Goal: Contribute content

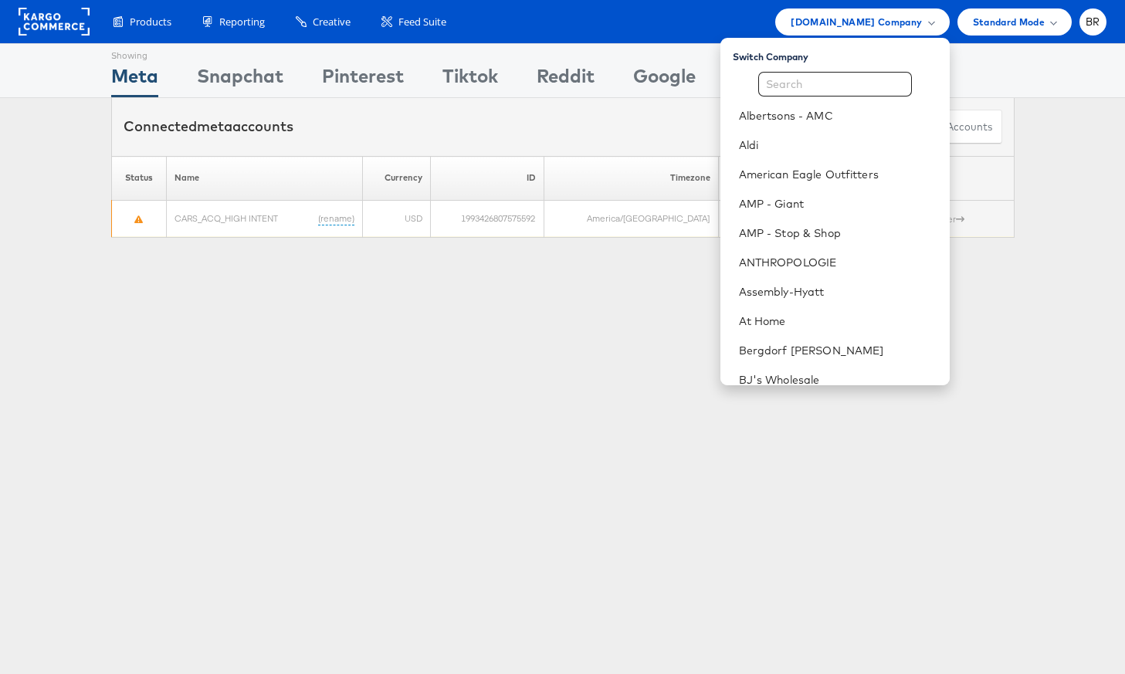
scroll to position [632, 0]
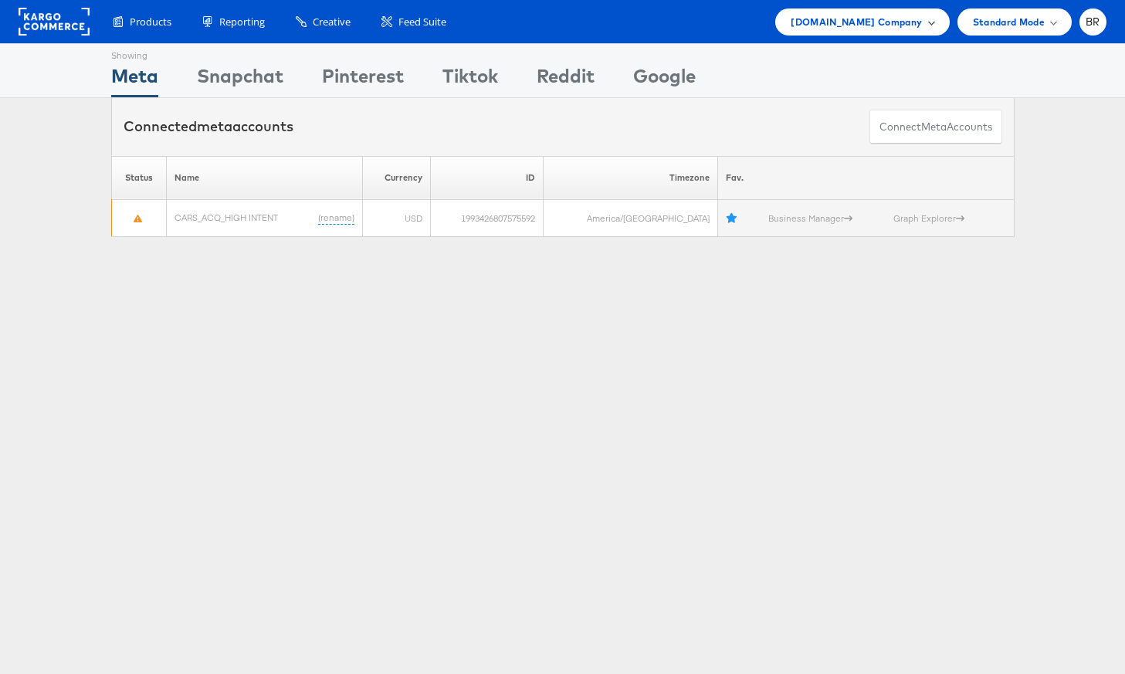
click at [871, 32] on div "[DOMAIN_NAME] Company" at bounding box center [862, 21] width 174 height 27
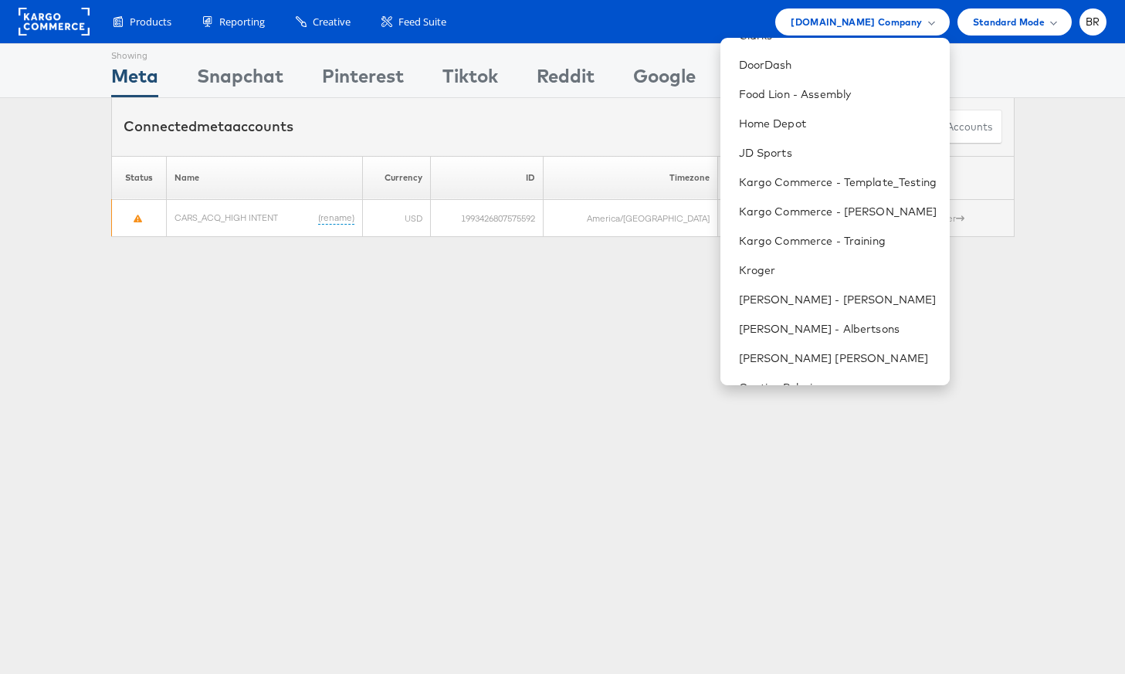
scroll to position [409, 0]
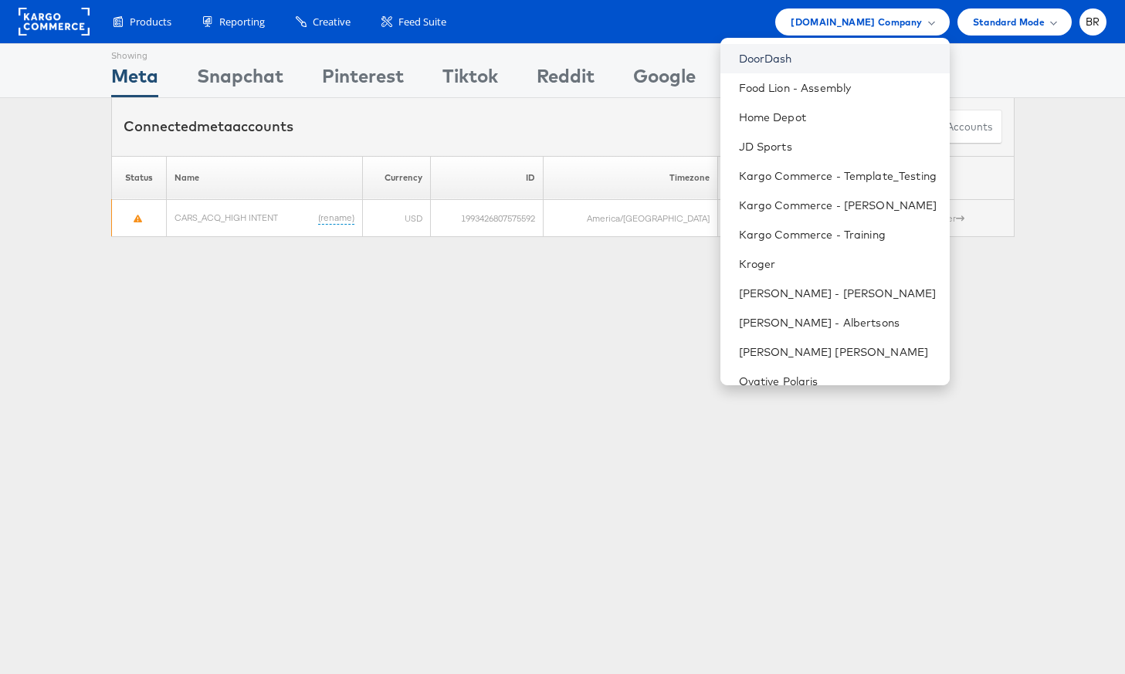
click at [761, 64] on link "DoorDash" at bounding box center [838, 58] width 198 height 15
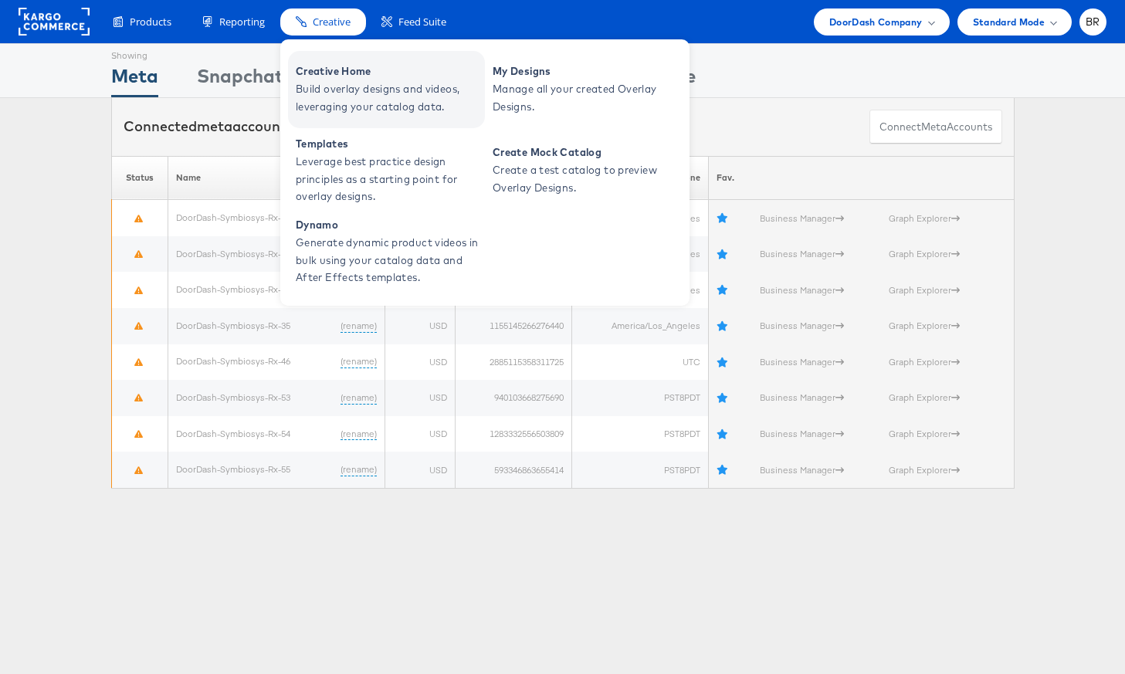
click at [359, 93] on span "Build overlay designs and videos, leveraging your catalog data." at bounding box center [388, 98] width 185 height 36
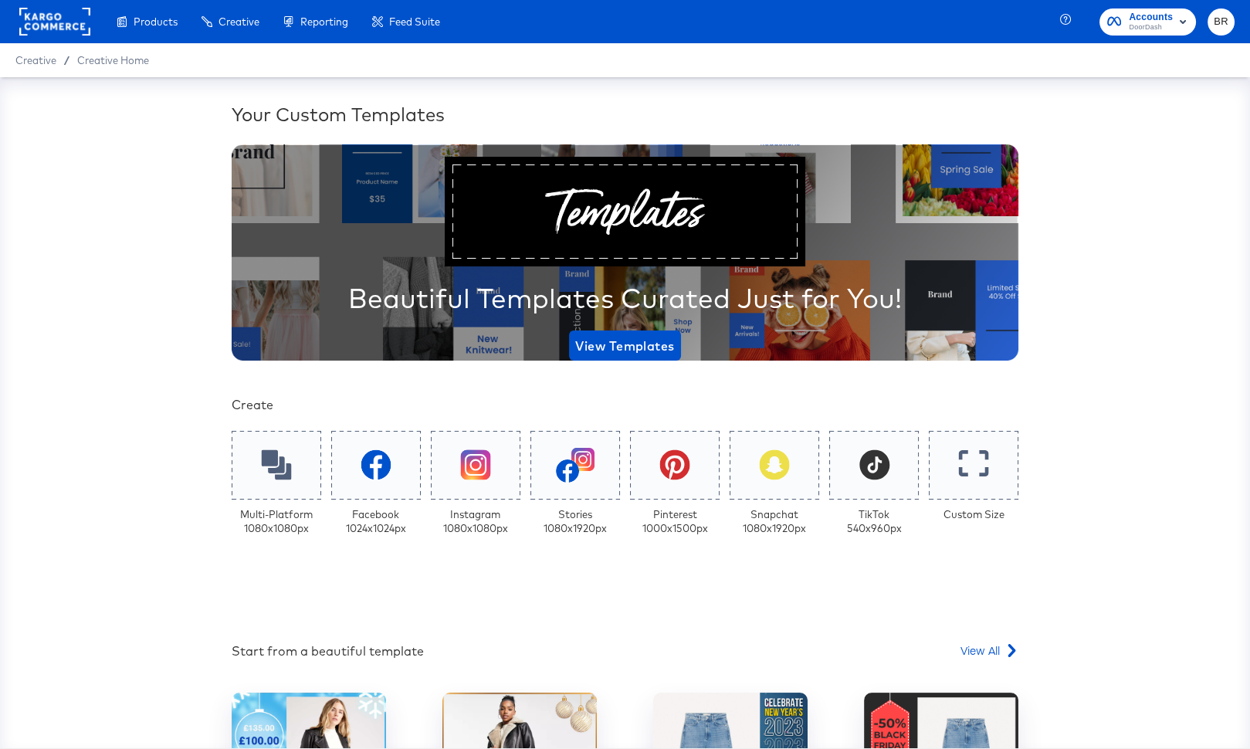
scroll to position [184, 0]
click at [290, 456] on icon at bounding box center [276, 465] width 32 height 32
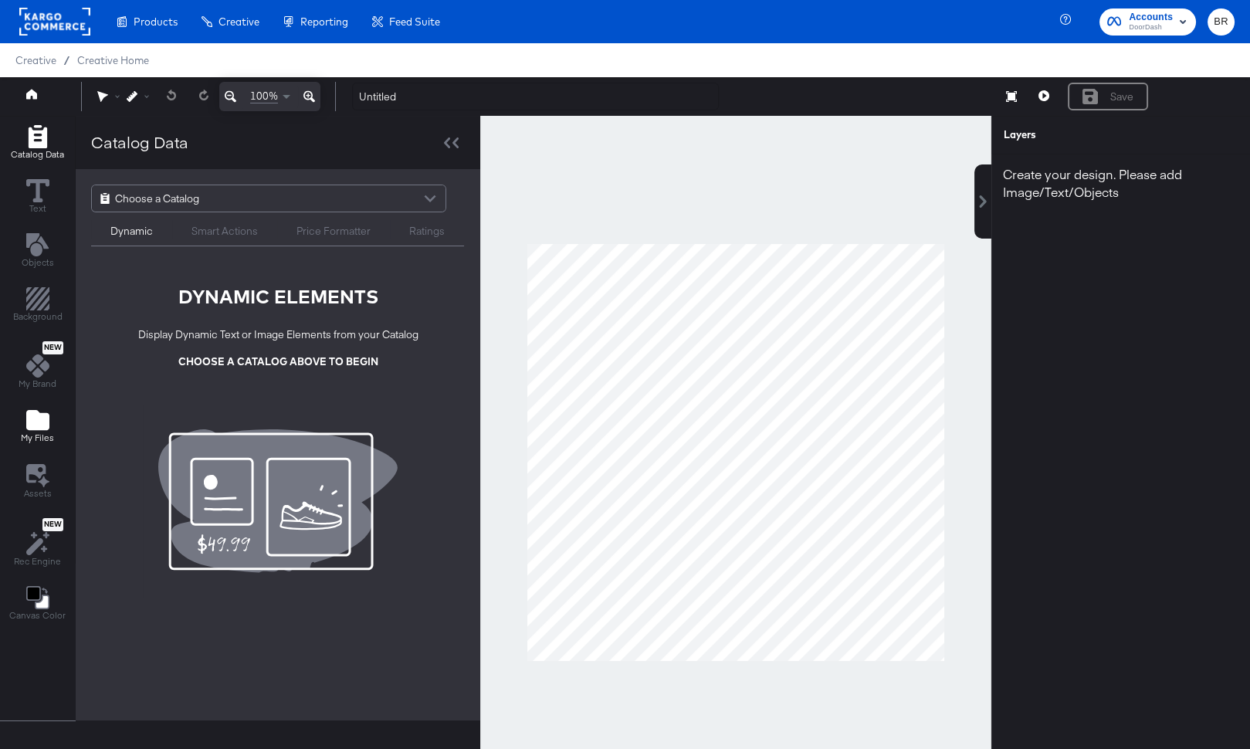
click at [59, 415] on button "My Files" at bounding box center [38, 427] width 52 height 44
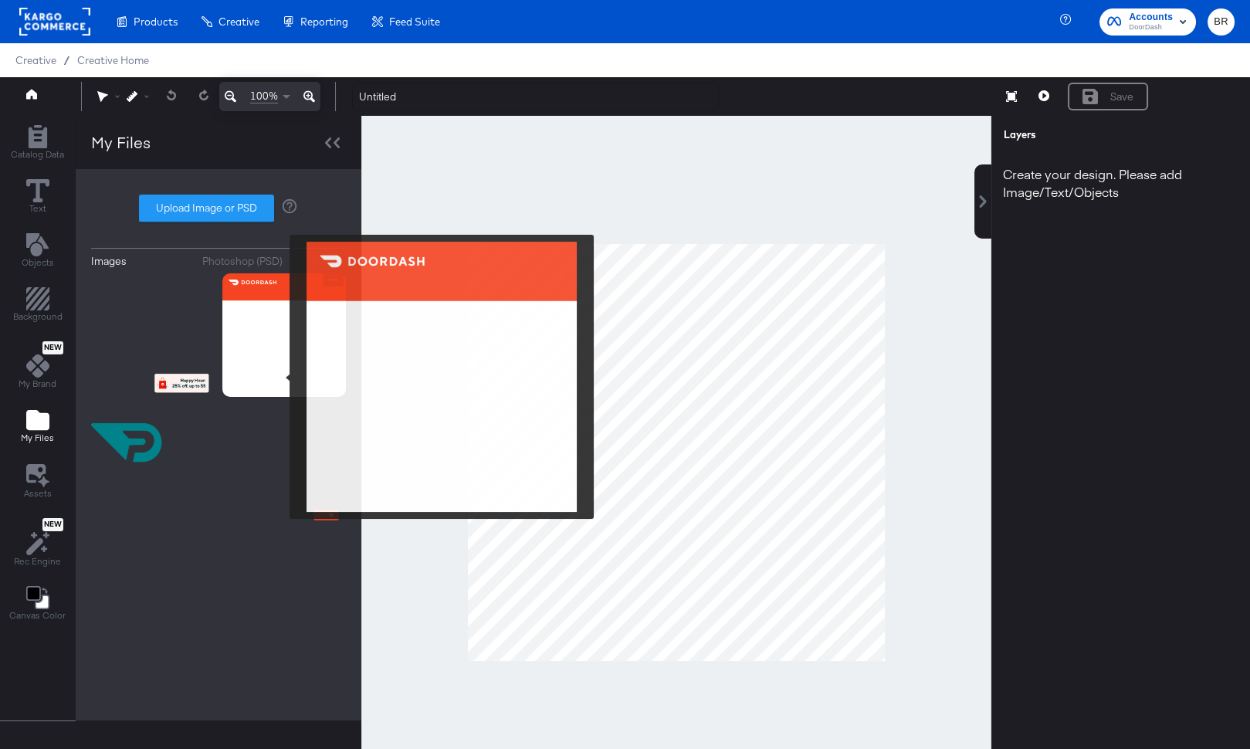
click at [280, 377] on img at bounding box center [284, 335] width 124 height 124
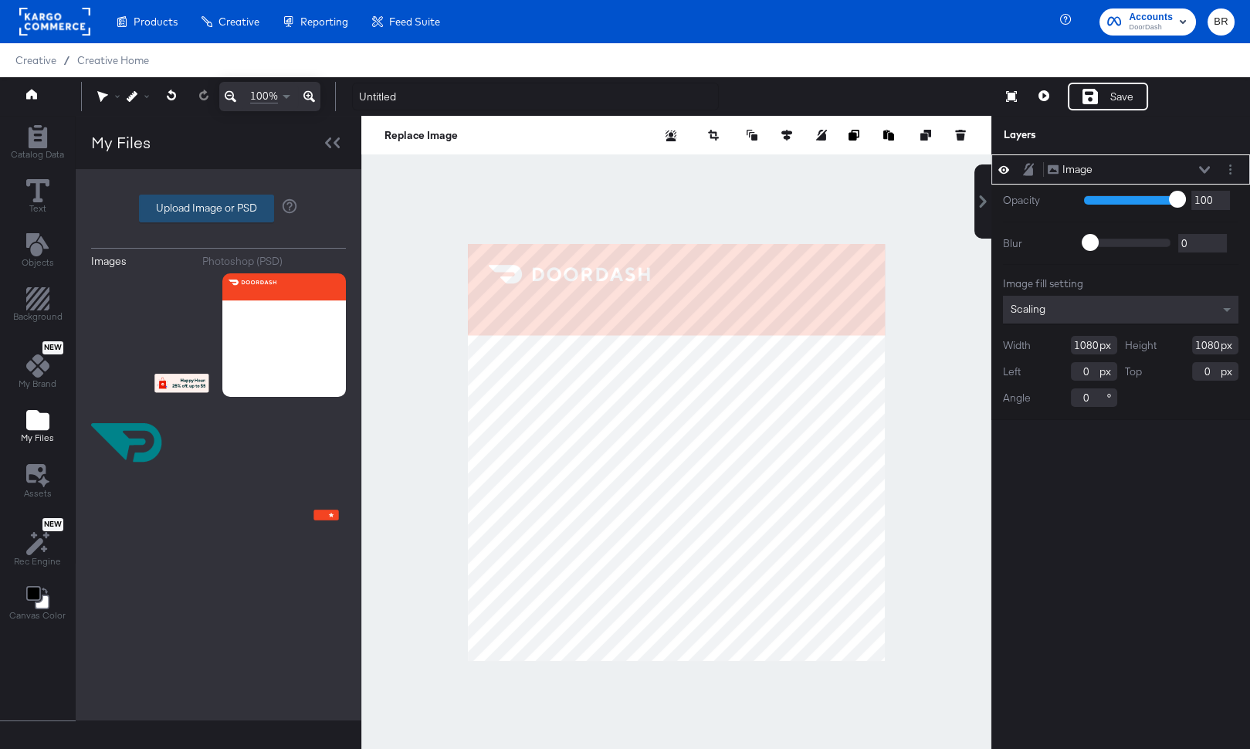
click at [210, 204] on label "Upload Image or PSD" at bounding box center [207, 208] width 134 height 26
click at [219, 209] on input "Upload Image or PSD" at bounding box center [219, 209] width 0 height 0
type input "C:\fakepath\bg___logo 1_doordash.png"
click at [219, 209] on input "Upload Image or PSD" at bounding box center [219, 209] width 0 height 0
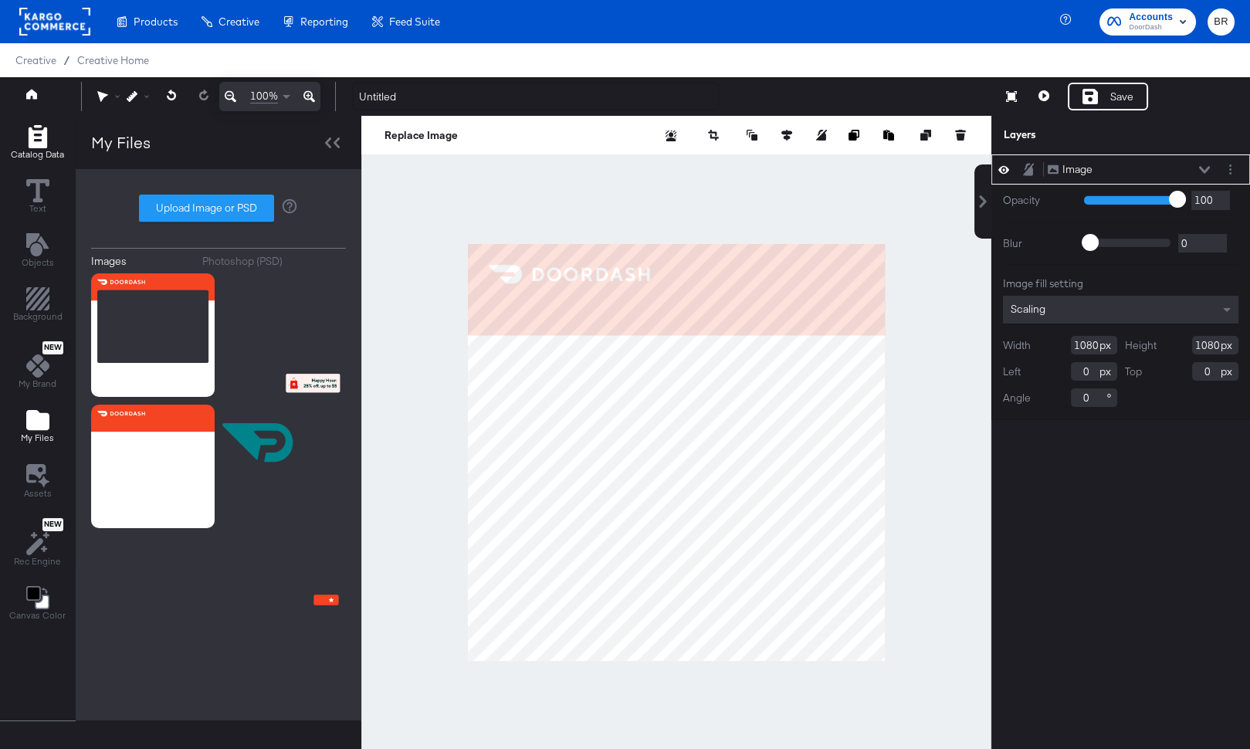
click at [21, 144] on div "Catalog Data" at bounding box center [37, 143] width 53 height 36
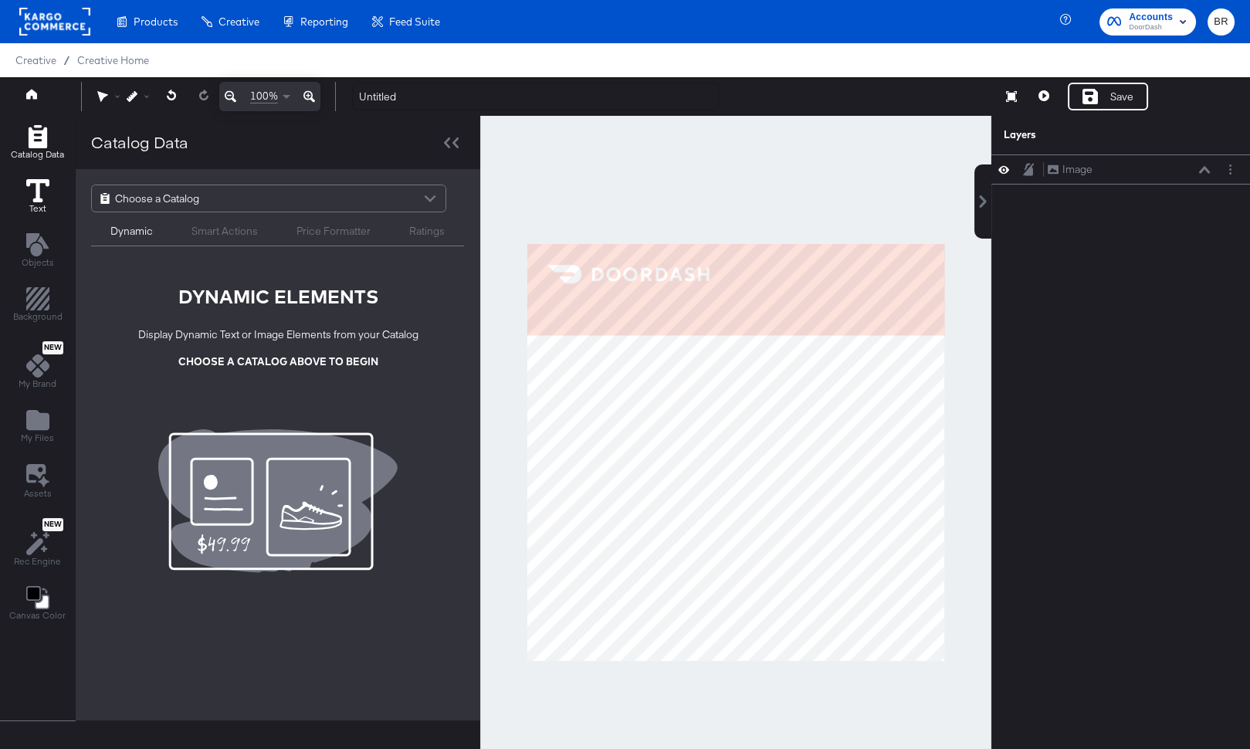
click at [24, 187] on button "Text" at bounding box center [38, 197] width 42 height 44
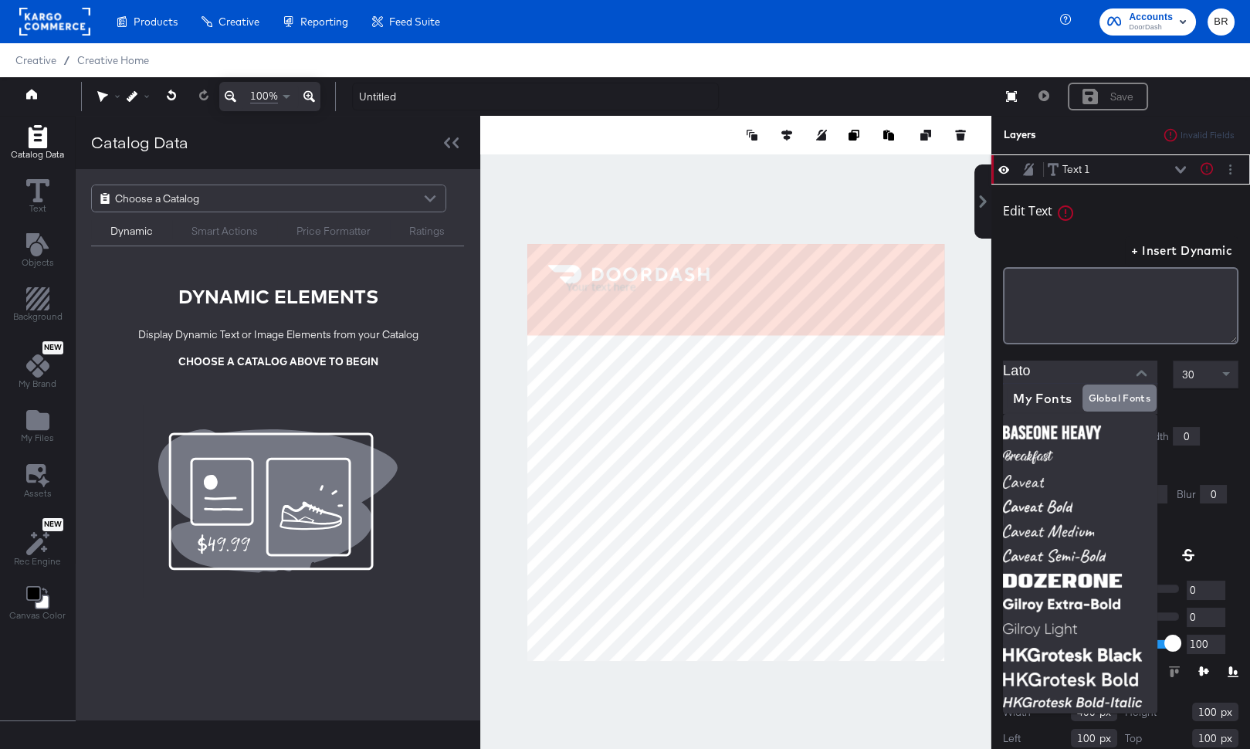
click at [1102, 375] on input "Lato" at bounding box center [1068, 372] width 131 height 23
